Goal: Find specific page/section

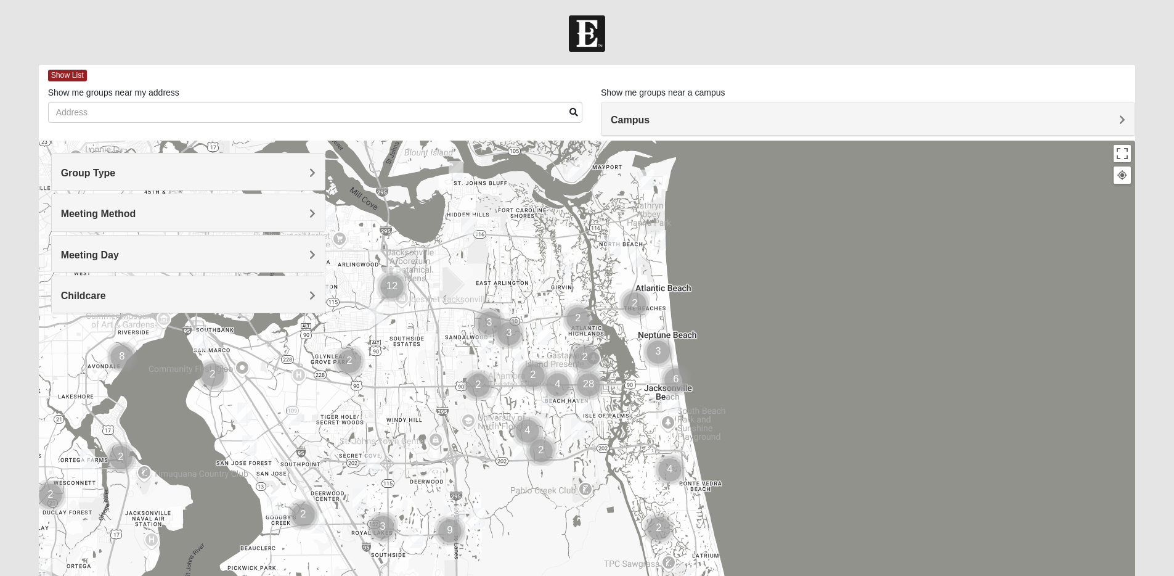
click at [277, 179] on div "Group Type" at bounding box center [188, 171] width 273 height 36
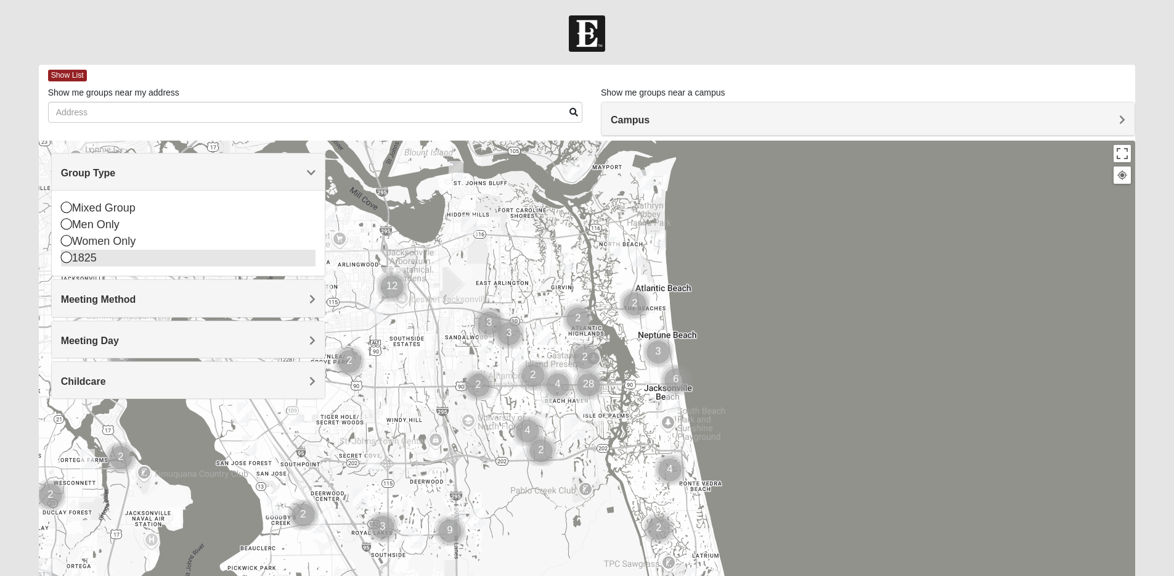
click at [81, 259] on div "1825" at bounding box center [188, 258] width 255 height 17
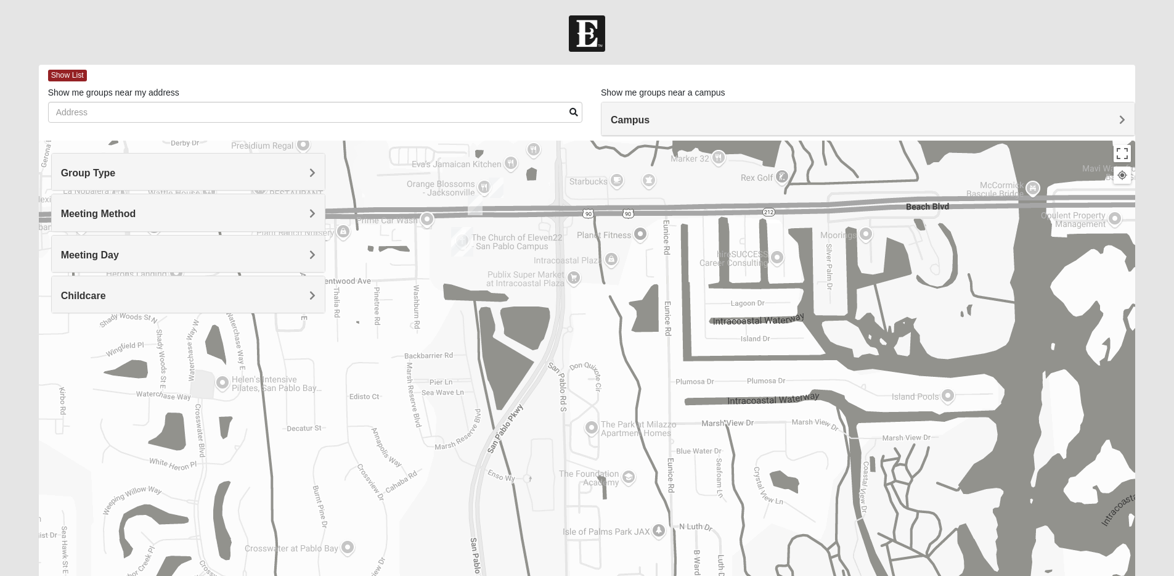
drag, startPoint x: 680, startPoint y: 414, endPoint x: 608, endPoint y: 179, distance: 245.1
click at [607, 177] on div at bounding box center [587, 387] width 1097 height 493
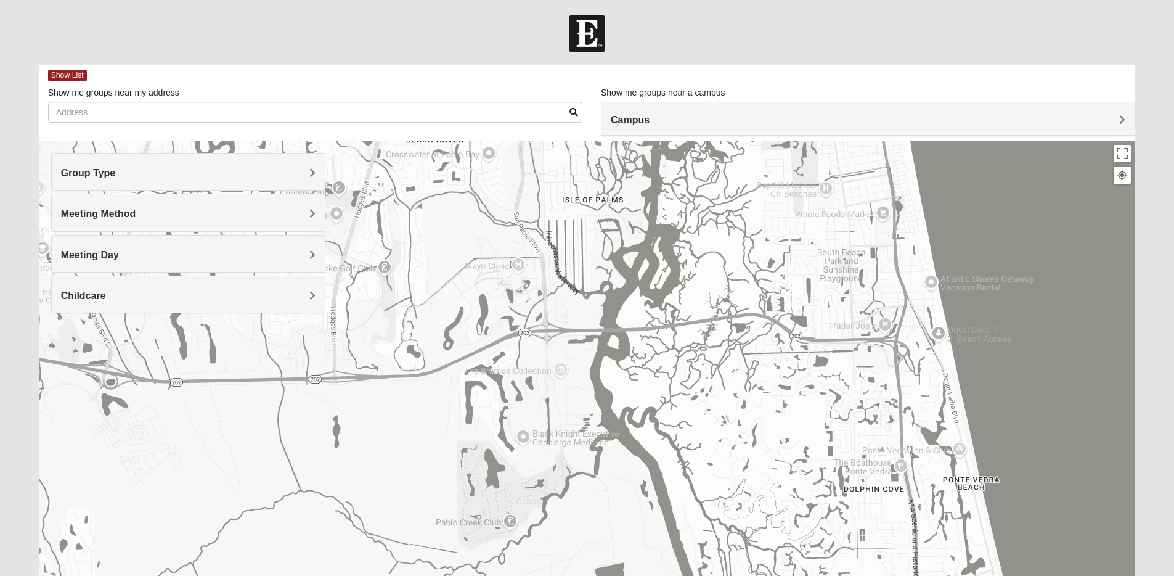
drag, startPoint x: 846, startPoint y: 363, endPoint x: 765, endPoint y: 219, distance: 164.4
click at [765, 219] on div at bounding box center [587, 387] width 1097 height 493
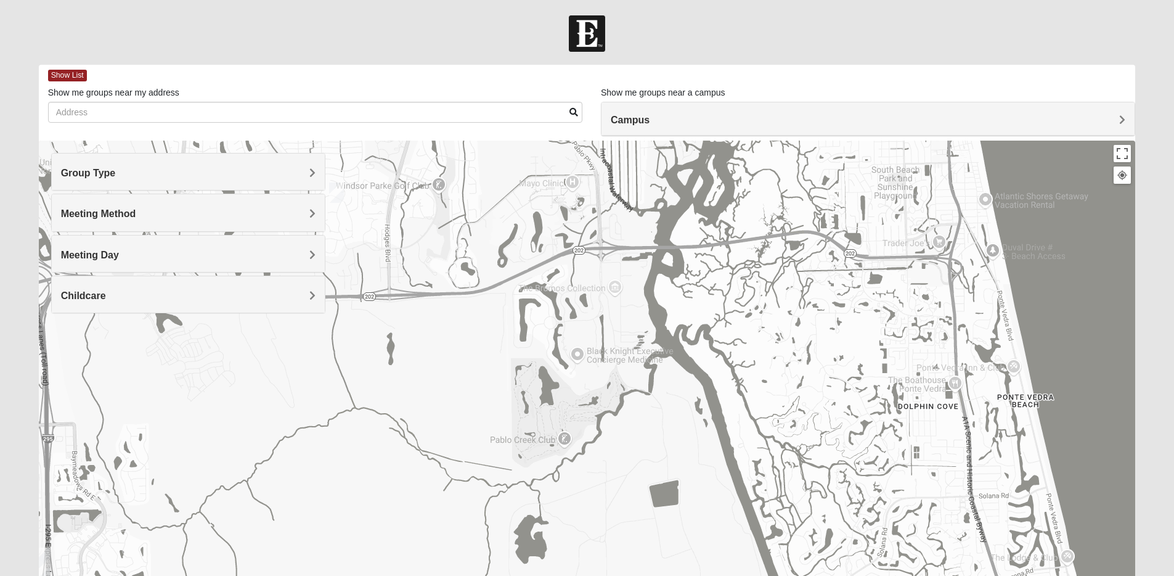
drag, startPoint x: 720, startPoint y: 335, endPoint x: 767, endPoint y: 267, distance: 82.4
click at [769, 267] on div at bounding box center [587, 387] width 1097 height 493
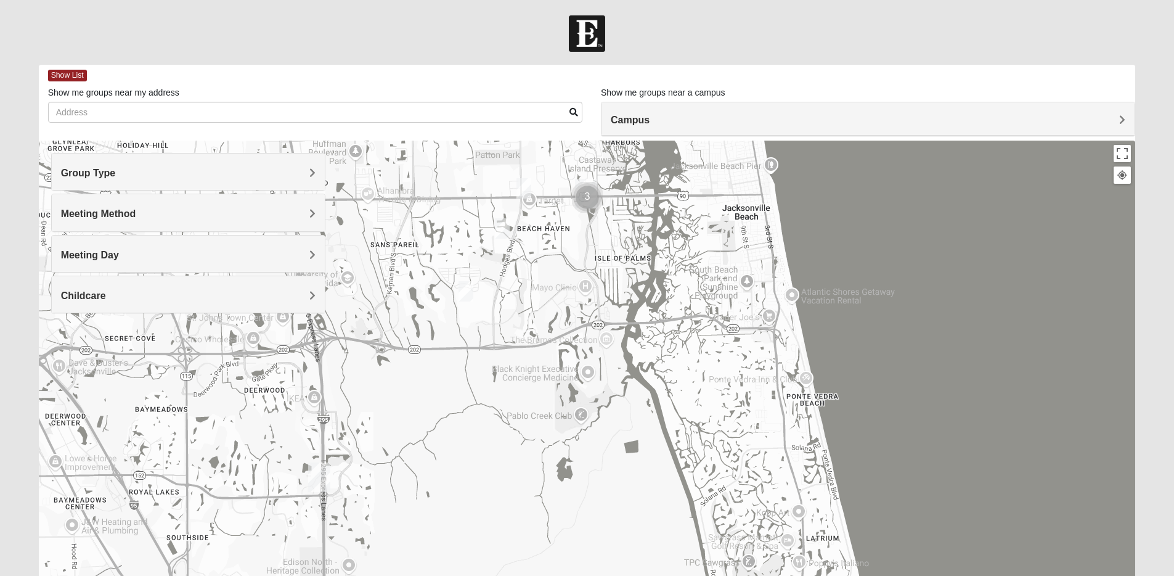
drag, startPoint x: 631, startPoint y: 221, endPoint x: 547, endPoint y: 281, distance: 103.3
click at [547, 281] on div at bounding box center [587, 387] width 1097 height 493
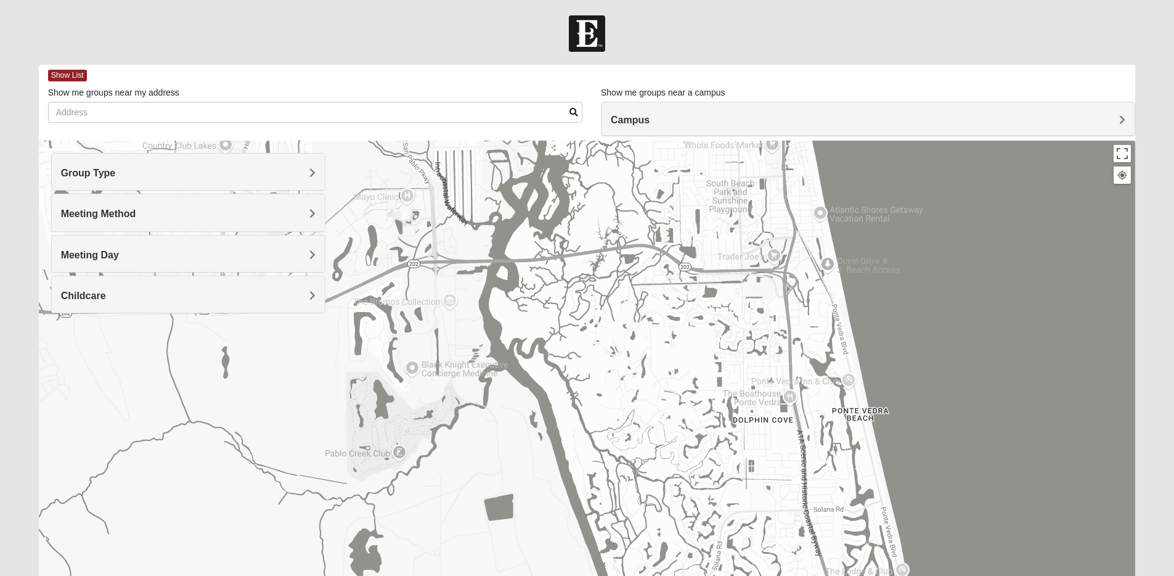
drag, startPoint x: 694, startPoint y: 351, endPoint x: 539, endPoint y: 309, distance: 160.9
click at [539, 309] on div at bounding box center [587, 387] width 1097 height 493
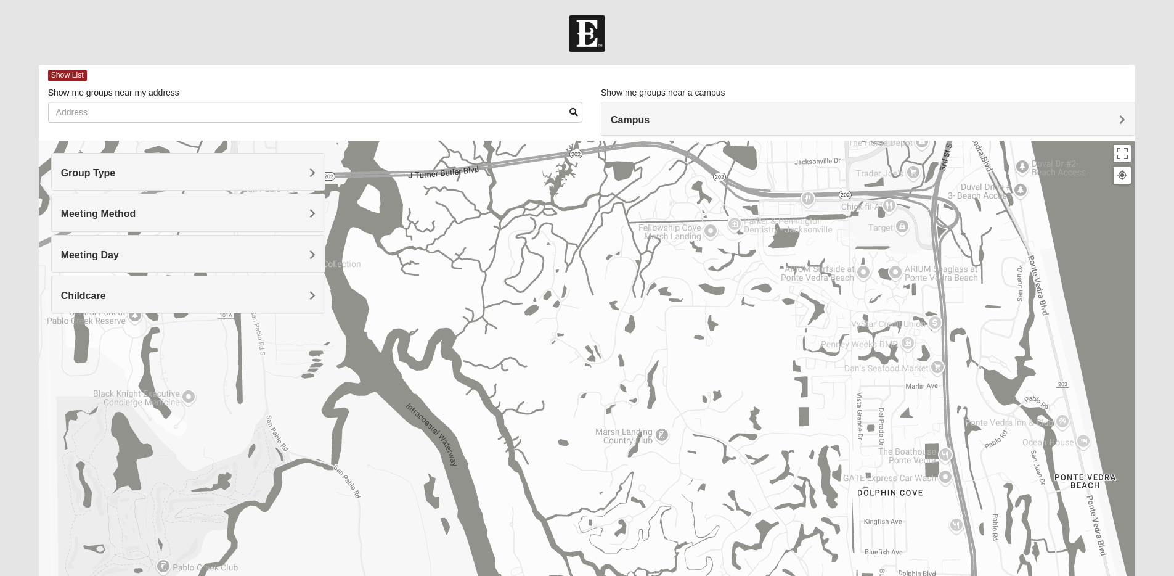
drag, startPoint x: 743, startPoint y: 325, endPoint x: 731, endPoint y: 327, distance: 11.8
click at [735, 327] on div at bounding box center [587, 387] width 1097 height 493
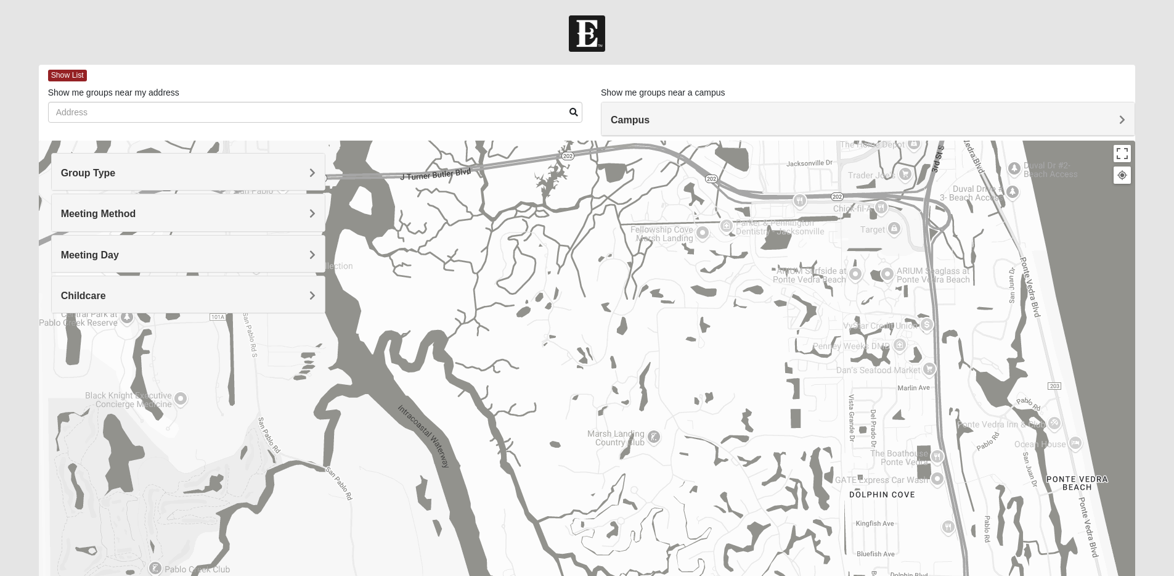
click at [256, 171] on h4 "Group Type" at bounding box center [188, 173] width 255 height 12
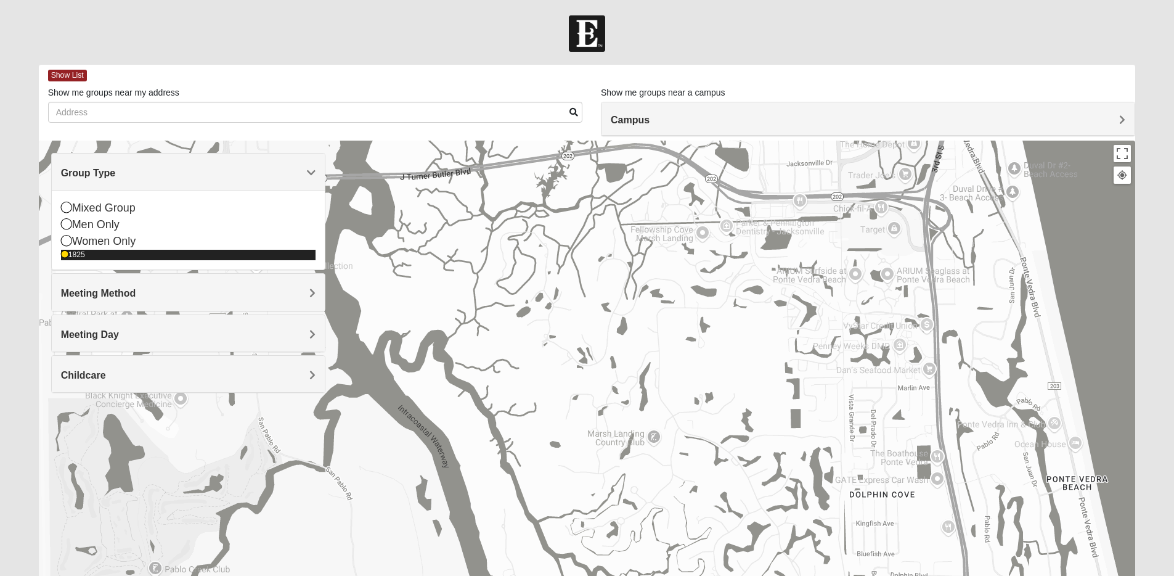
click at [65, 254] on icon at bounding box center [64, 254] width 7 height 7
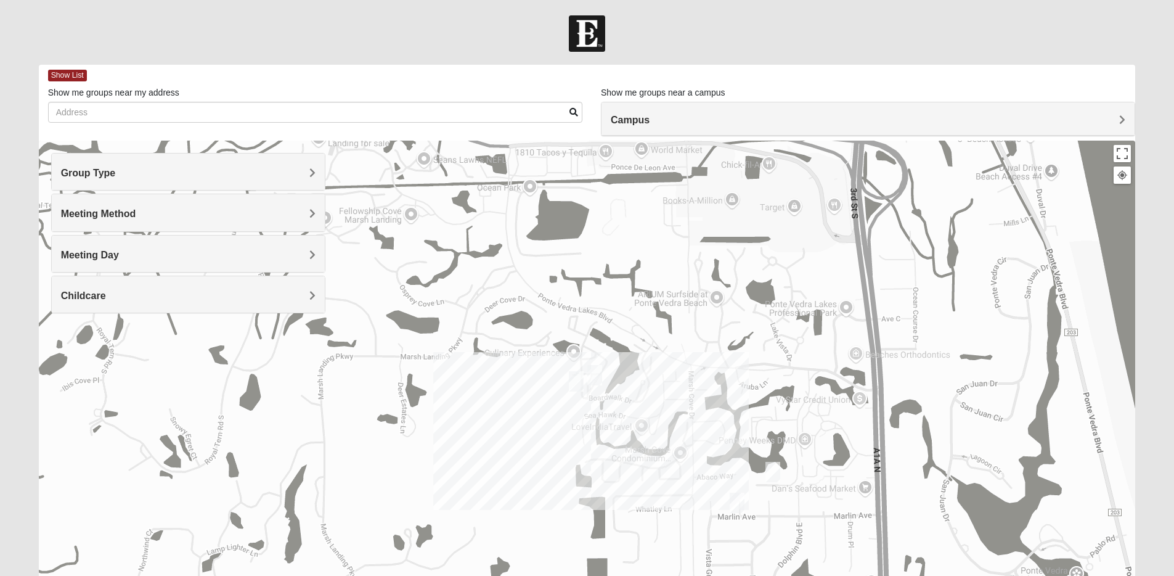
drag, startPoint x: 841, startPoint y: 314, endPoint x: 676, endPoint y: 386, distance: 180.0
click at [674, 392] on div at bounding box center [587, 387] width 1097 height 493
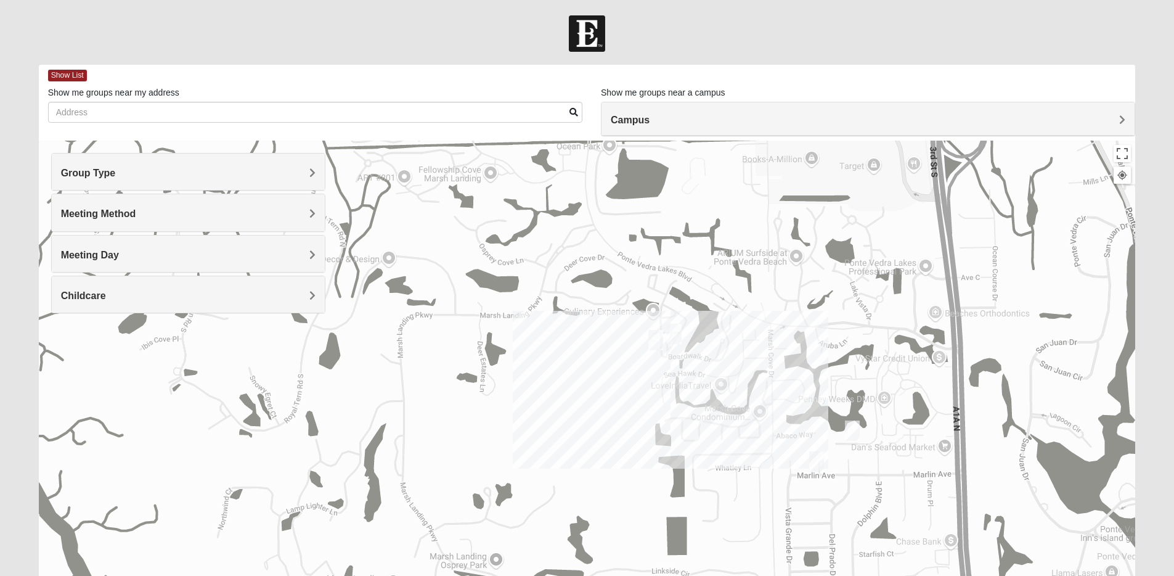
drag, startPoint x: 729, startPoint y: 309, endPoint x: 726, endPoint y: 284, distance: 26.1
click at [726, 284] on div at bounding box center [587, 387] width 1097 height 493
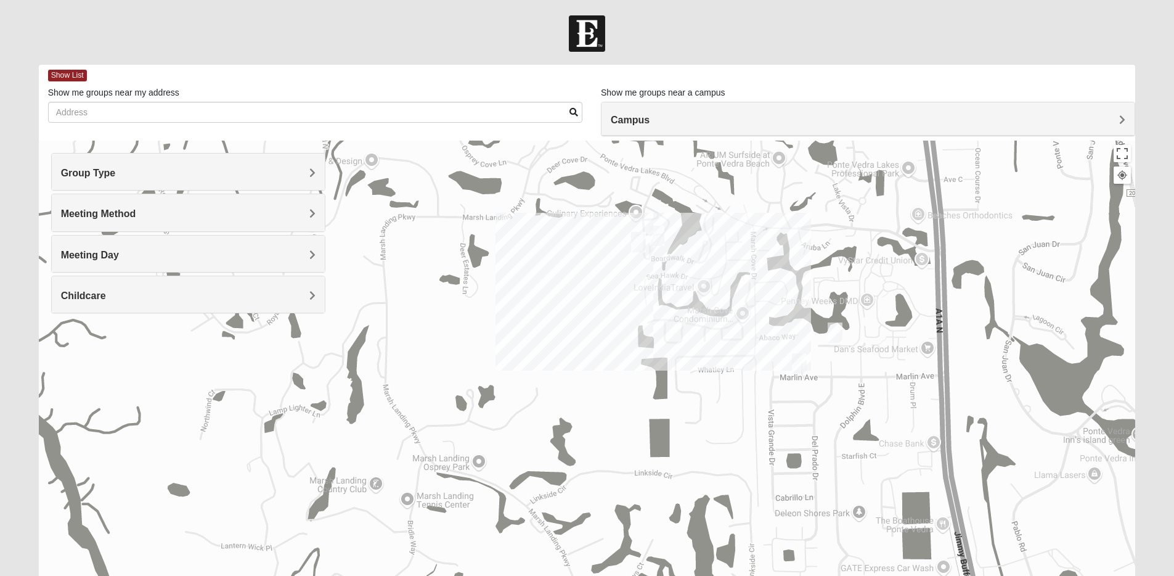
drag, startPoint x: 739, startPoint y: 340, endPoint x: 717, endPoint y: 255, distance: 88.5
click at [718, 223] on div at bounding box center [587, 387] width 1097 height 493
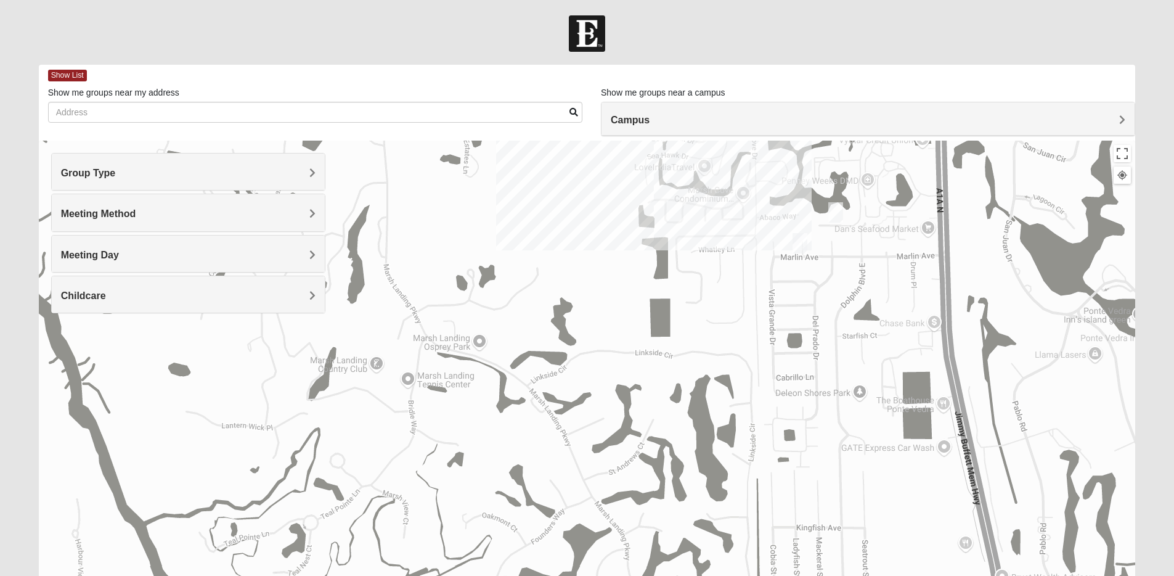
drag, startPoint x: 722, startPoint y: 386, endPoint x: 729, endPoint y: 274, distance: 112.4
click at [729, 274] on div at bounding box center [587, 387] width 1097 height 493
